Goal: Transaction & Acquisition: Purchase product/service

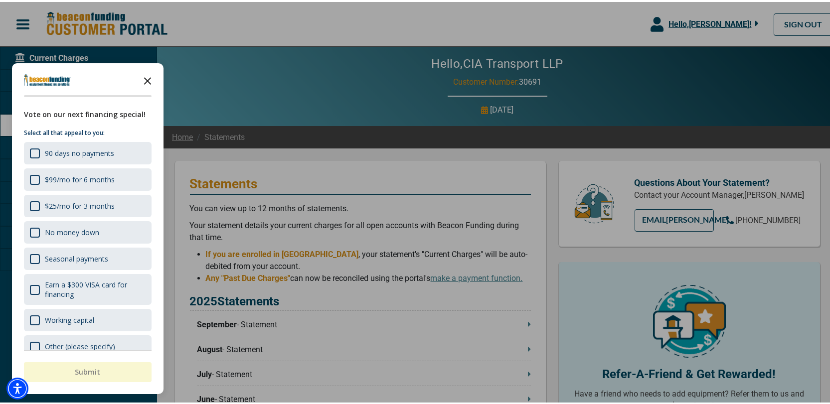
click at [147, 76] on icon "Close the survey" at bounding box center [148, 78] width 20 height 20
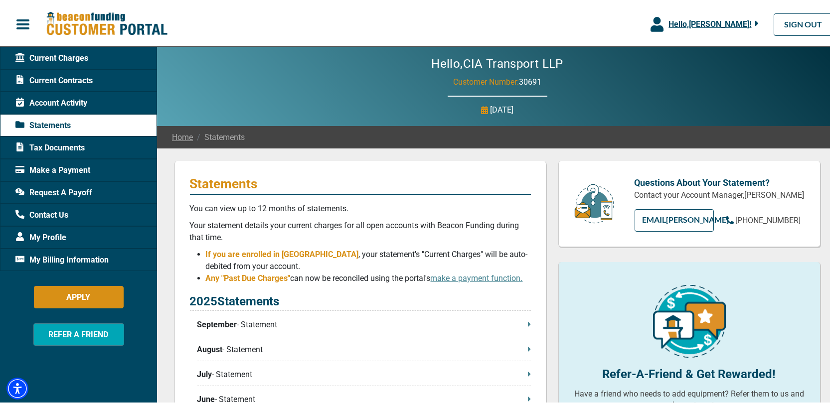
click at [44, 163] on span "Make a Payment" at bounding box center [52, 169] width 75 height 12
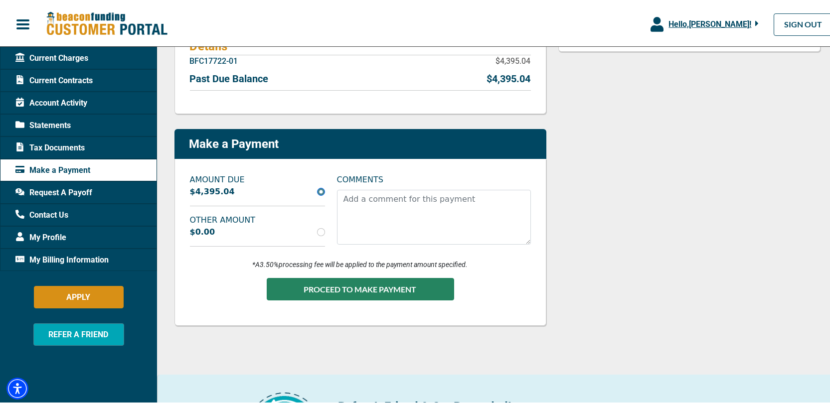
scroll to position [168, 0]
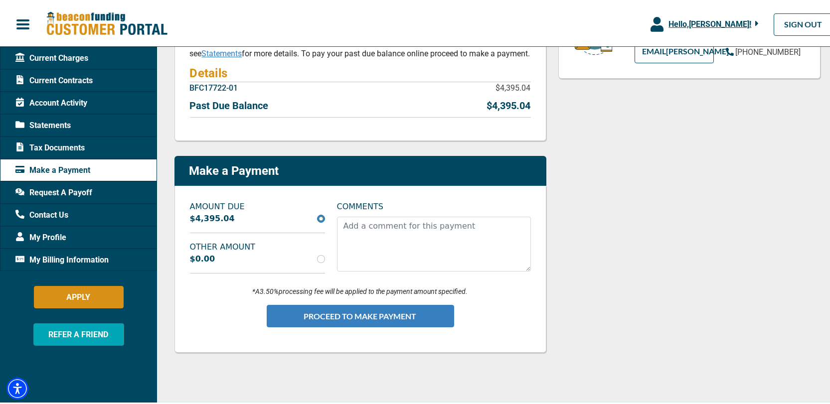
click at [357, 309] on button "PROCEED TO MAKE PAYMENT" at bounding box center [360, 314] width 187 height 22
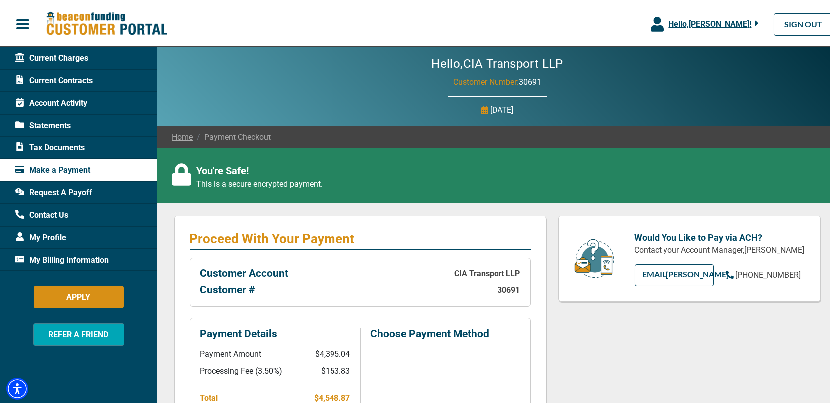
click at [65, 76] on span "Current Contracts" at bounding box center [53, 79] width 77 height 12
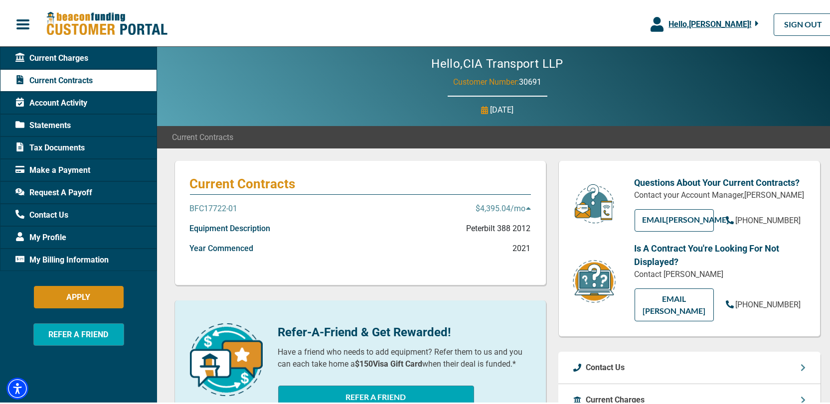
click at [755, 20] on icon "button" at bounding box center [756, 21] width 3 height 5
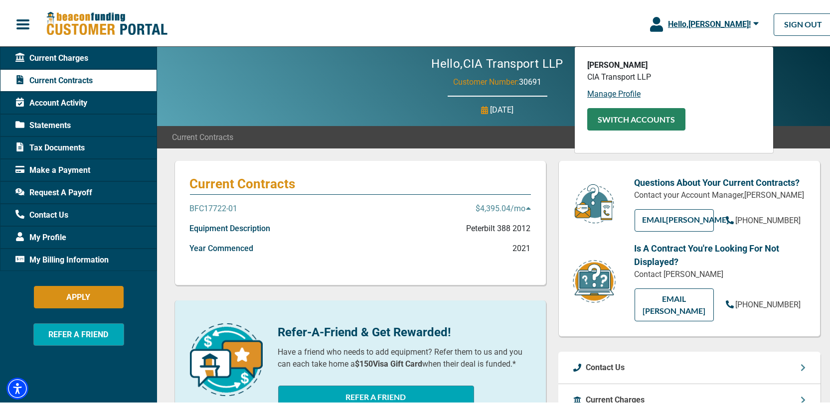
click at [616, 114] on button "SWITCH ACCOUNTS" at bounding box center [636, 117] width 98 height 22
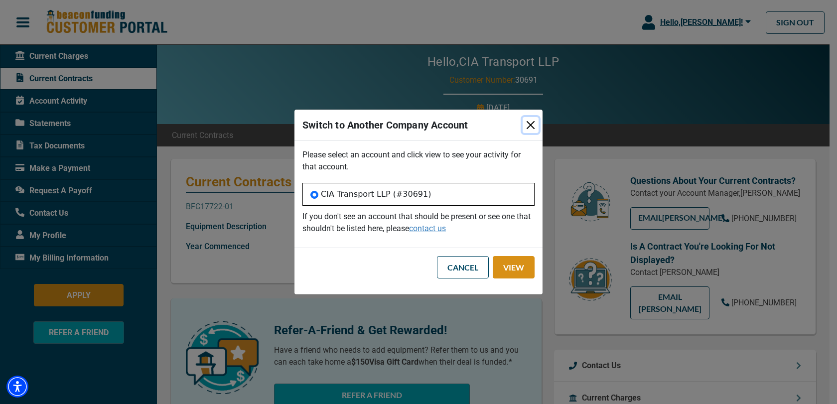
click at [529, 128] on button "Close" at bounding box center [531, 125] width 16 height 16
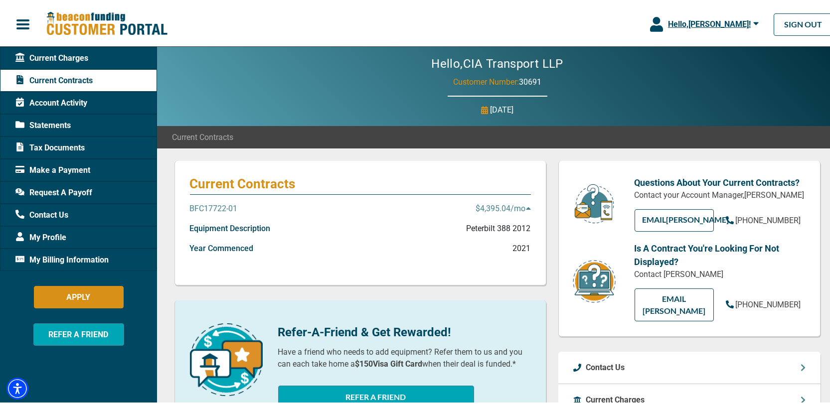
click at [712, 25] on span "Hello, [PERSON_NAME] !" at bounding box center [709, 21] width 83 height 9
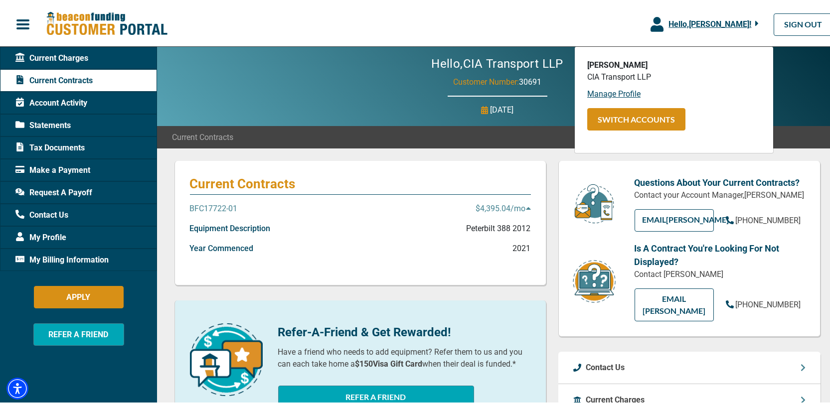
click at [792, 67] on div "Hello, CIA Transport LLP Customer Number: 30691 [DATE]" at bounding box center [497, 84] width 680 height 79
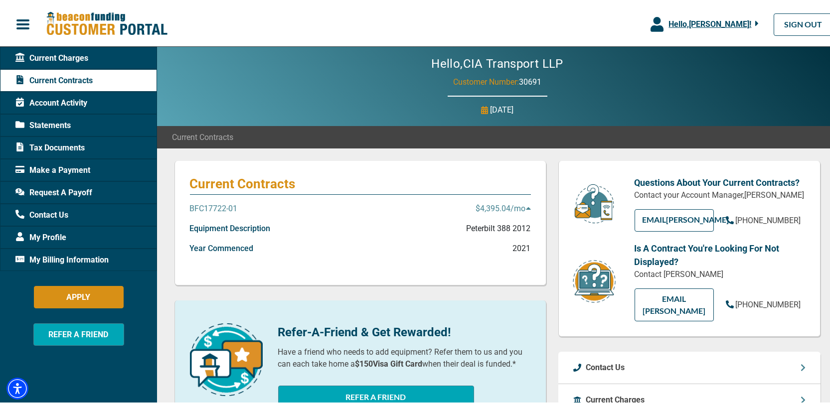
click at [51, 253] on span "My Billing Information" at bounding box center [61, 258] width 93 height 12
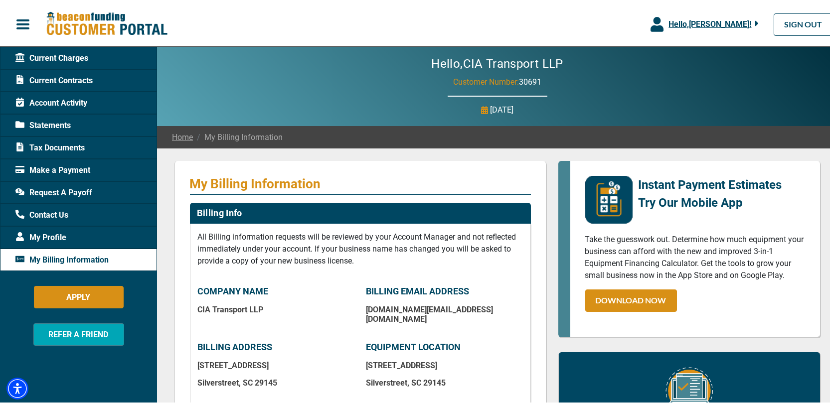
click at [59, 165] on span "Make a Payment" at bounding box center [52, 169] width 75 height 12
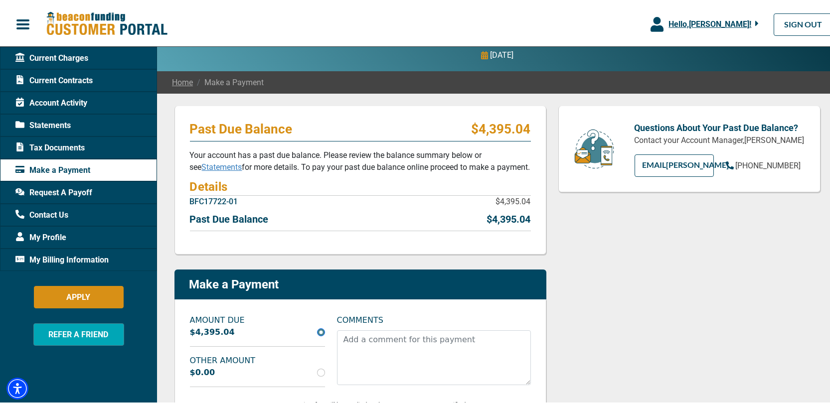
scroll to position [119, 0]
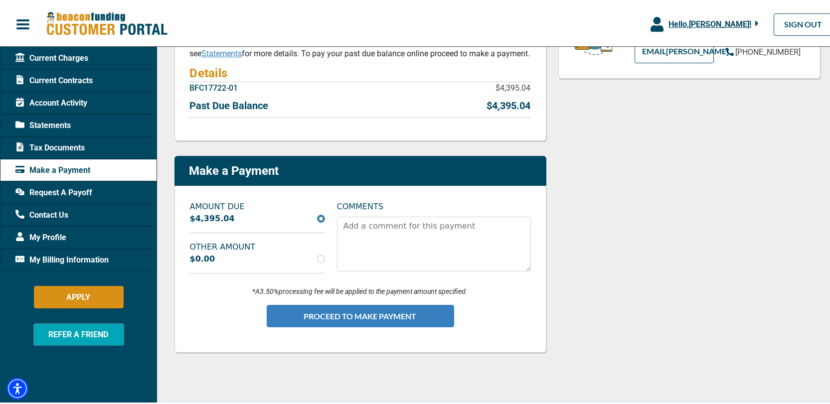
click at [359, 312] on button "PROCEED TO MAKE PAYMENT" at bounding box center [360, 314] width 187 height 22
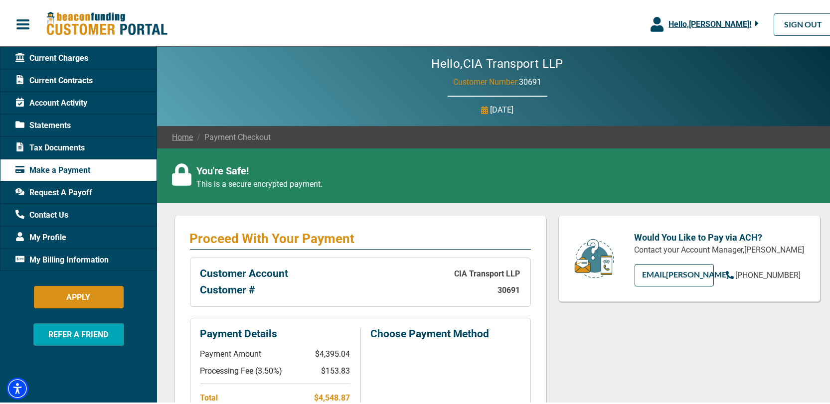
click at [252, 135] on span "Payment Checkout" at bounding box center [232, 136] width 78 height 12
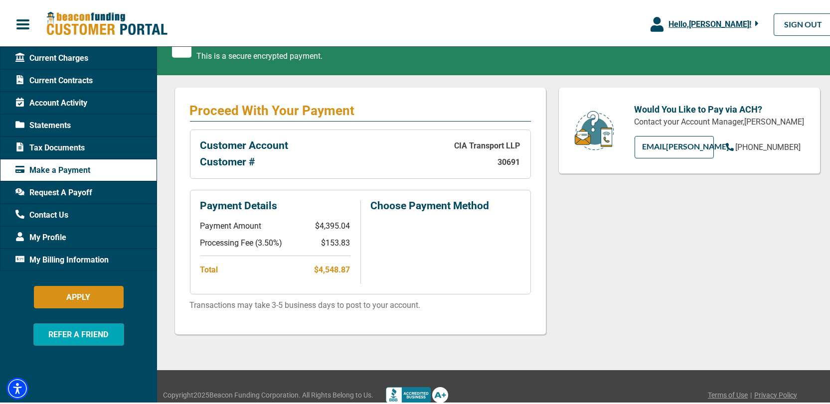
scroll to position [142, 0]
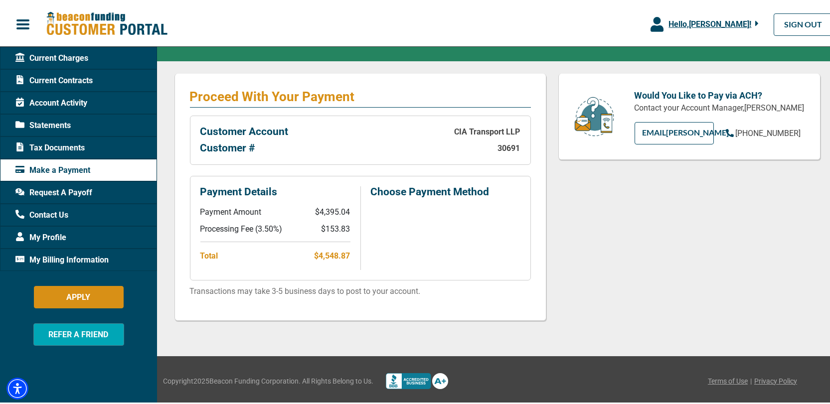
click at [105, 370] on div "Current Charges Current Contracts Account Activity Statements Tax Documents Mak…" at bounding box center [78, 247] width 157 height 404
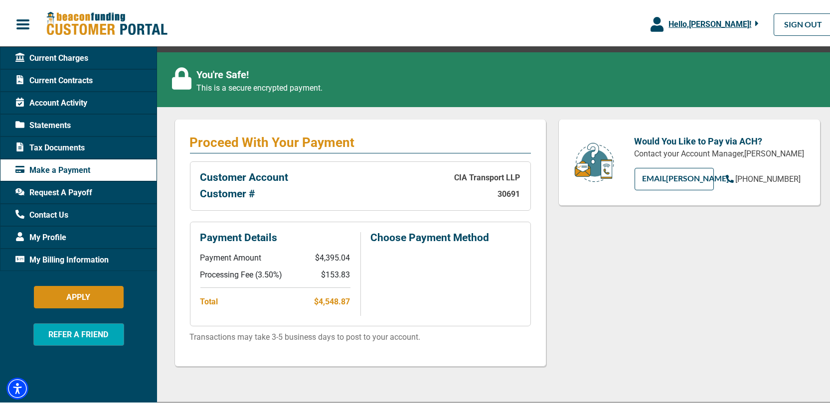
scroll to position [0, 0]
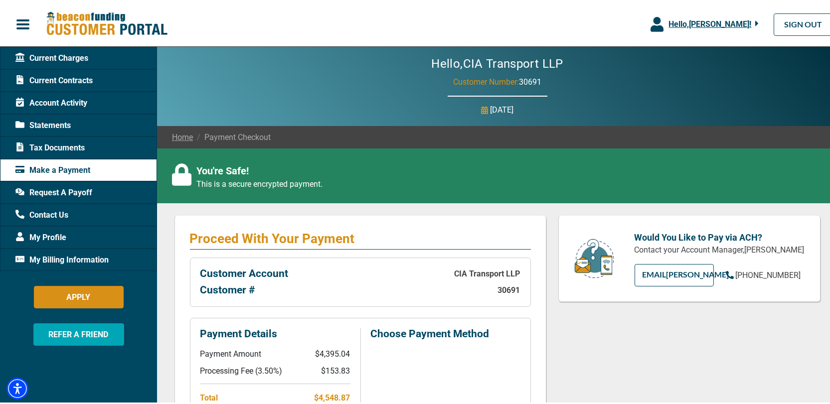
click at [694, 24] on span "Hello, [PERSON_NAME] !" at bounding box center [710, 21] width 83 height 9
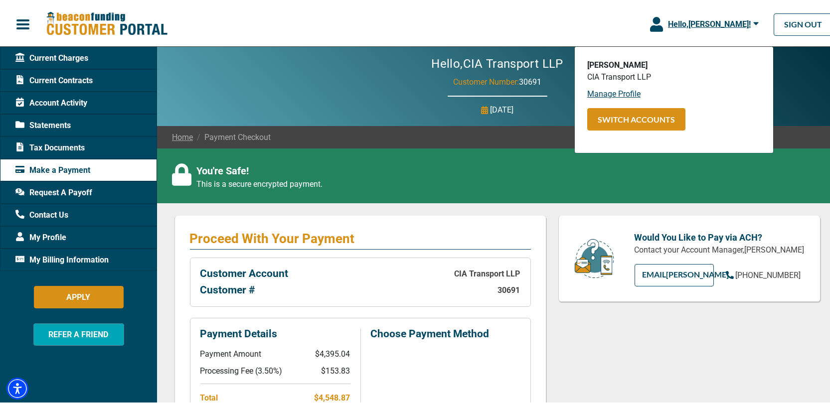
click at [812, 104] on div "Hello, CIA Transport LLP Customer Number: 30691 [DATE]" at bounding box center [497, 84] width 680 height 79
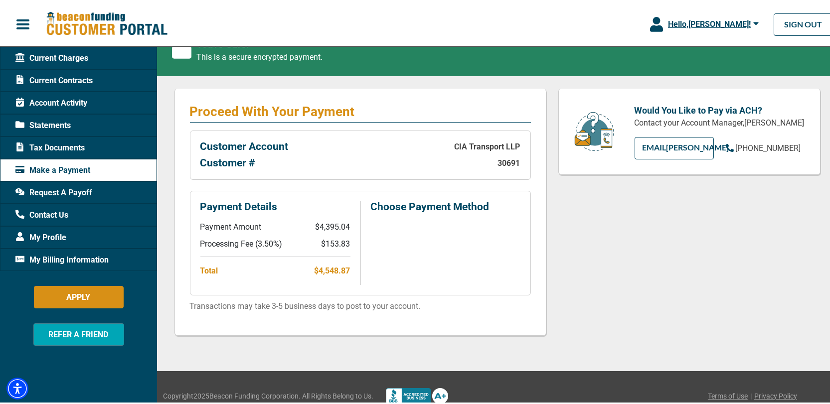
scroll to position [142, 0]
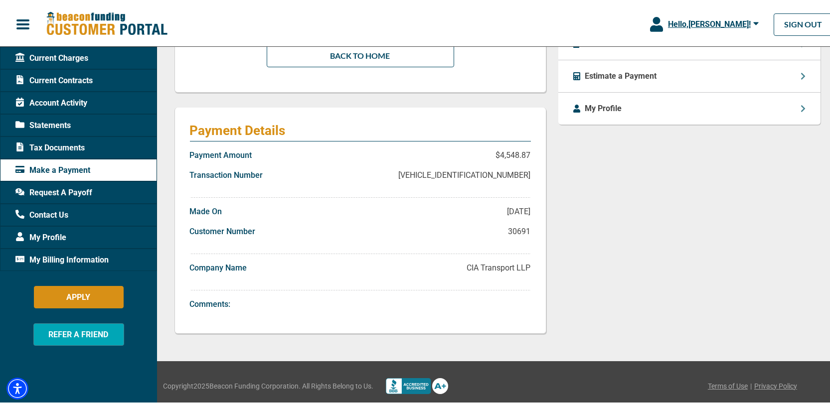
scroll to position [235, 0]
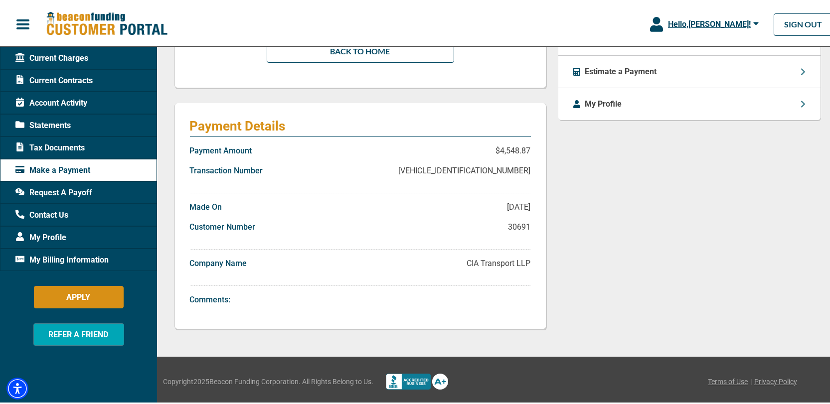
click at [174, 105] on div "Payment Details Payment Amount $4,548.87 Transaction Number [VEHICLE_IDENTIFICA…" at bounding box center [360, 214] width 372 height 226
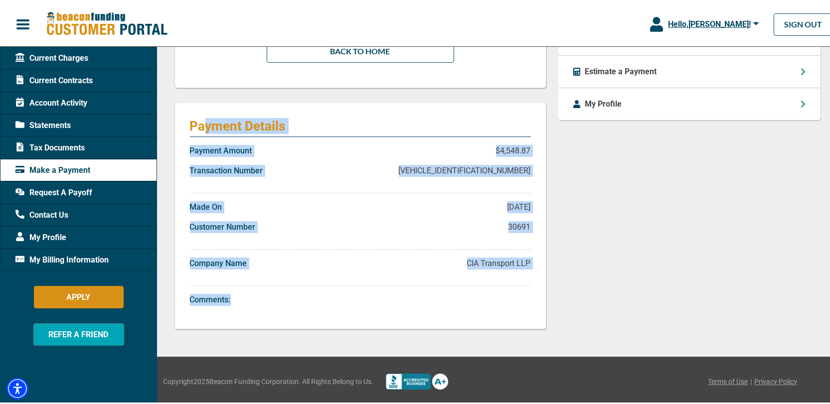
drag, startPoint x: 209, startPoint y: 122, endPoint x: 505, endPoint y: 289, distance: 339.7
click at [505, 289] on div "Payment Details Payment Amount $4,548.87 Transaction Number [VEHICLE_IDENTIFICA…" at bounding box center [360, 214] width 372 height 226
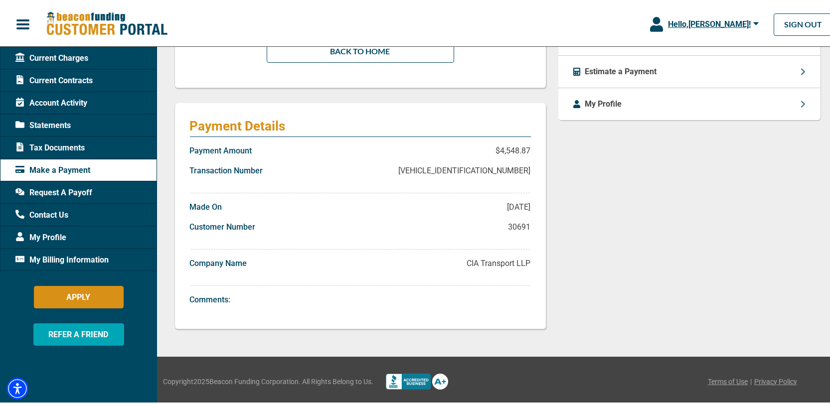
drag, startPoint x: 682, startPoint y: 204, endPoint x: 694, endPoint y: 199, distance: 13.4
click at [694, 199] on div "Contact Us Current Charges Statements Tax Documents Estimate a Payment My Profi…" at bounding box center [689, 133] width 274 height 418
